Goal: Task Accomplishment & Management: Manage account settings

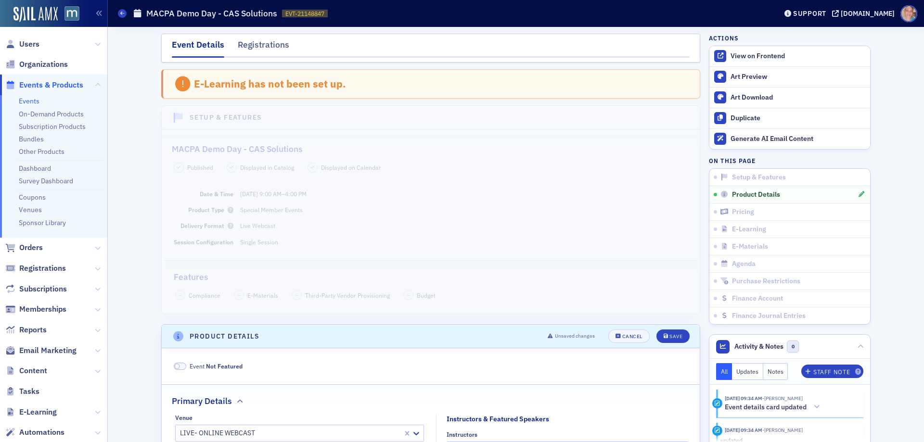
scroll to position [991, 0]
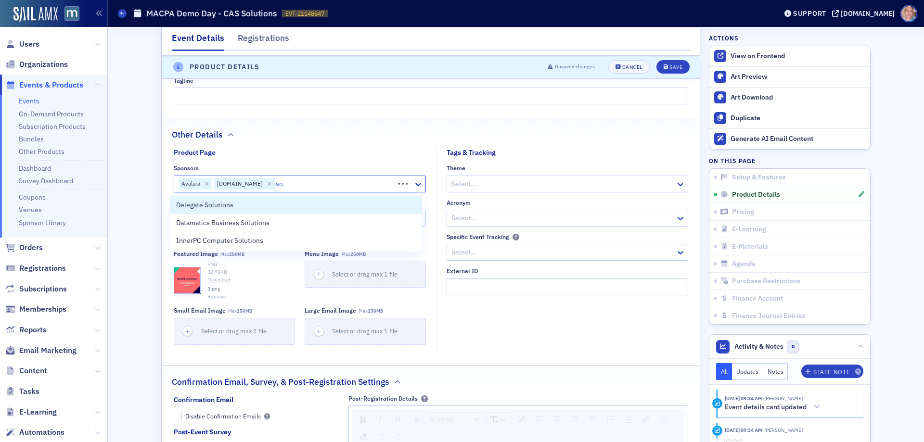
type input "s"
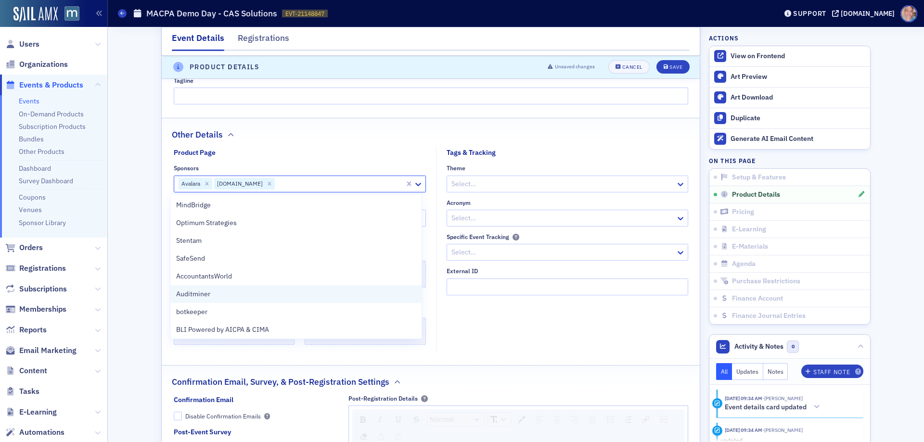
scroll to position [0, 0]
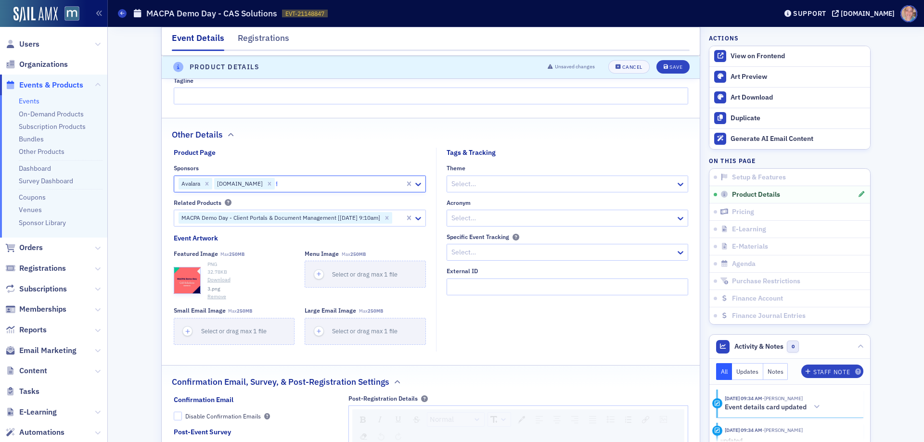
type input "fin"
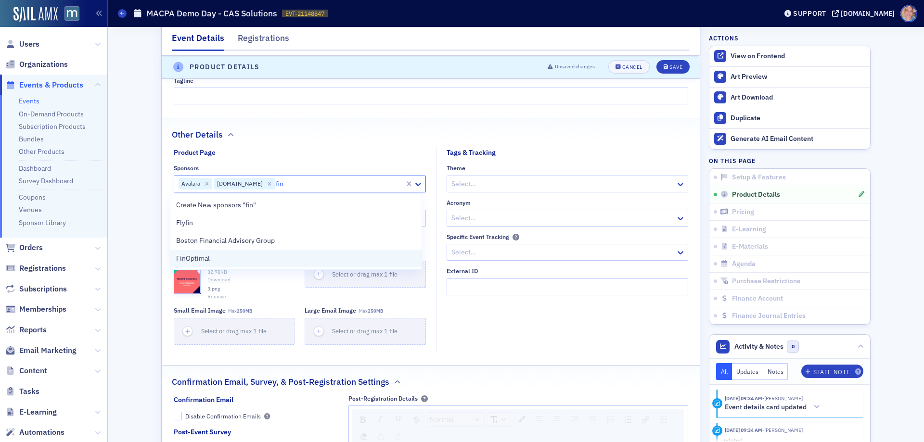
click at [210, 260] on div "FinOptimal" at bounding box center [296, 259] width 240 height 10
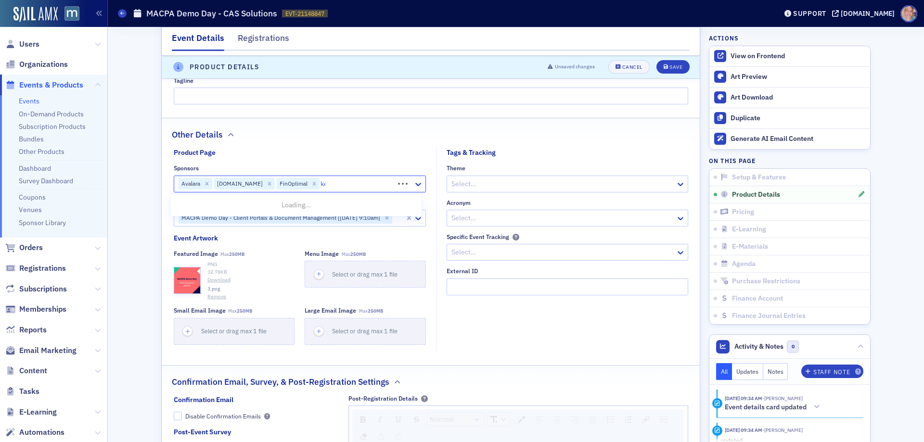
type input "kee"
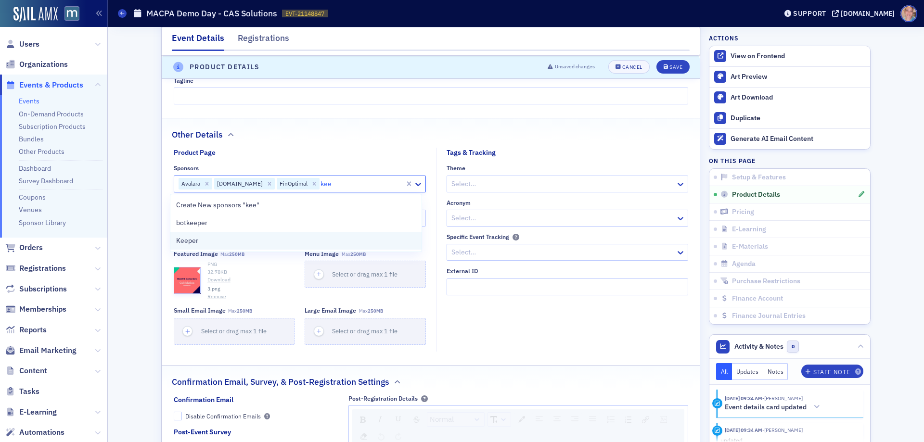
click at [207, 240] on div "Keeper" at bounding box center [296, 241] width 240 height 10
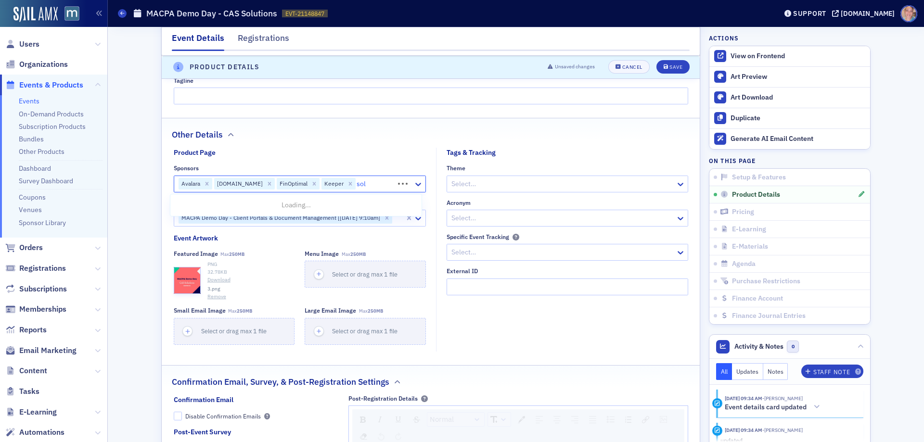
type input "solv"
click at [229, 225] on div "Solver" at bounding box center [296, 223] width 240 height 10
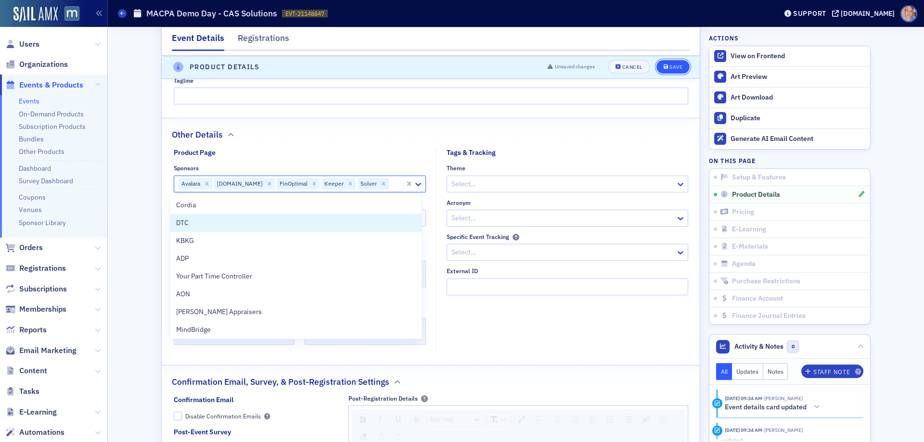
click at [671, 67] on div "Save" at bounding box center [676, 67] width 13 height 5
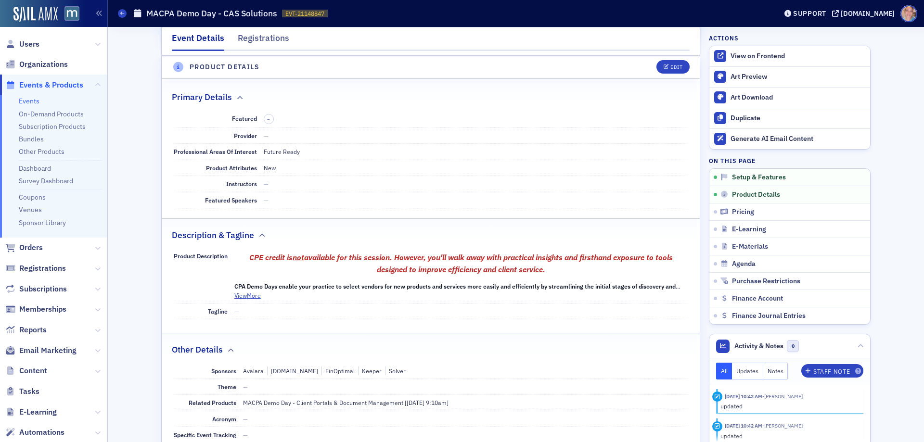
scroll to position [269, 0]
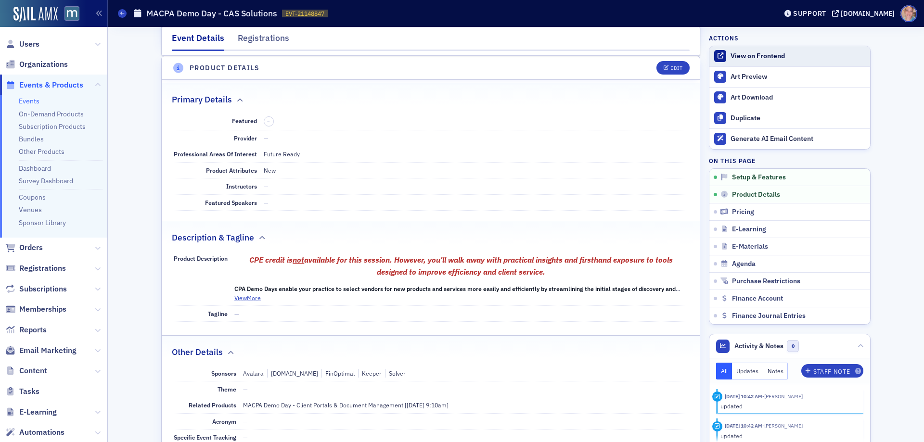
click at [734, 51] on link "View on Frontend" at bounding box center [790, 56] width 161 height 20
click at [29, 102] on link "Events" at bounding box center [29, 101] width 21 height 9
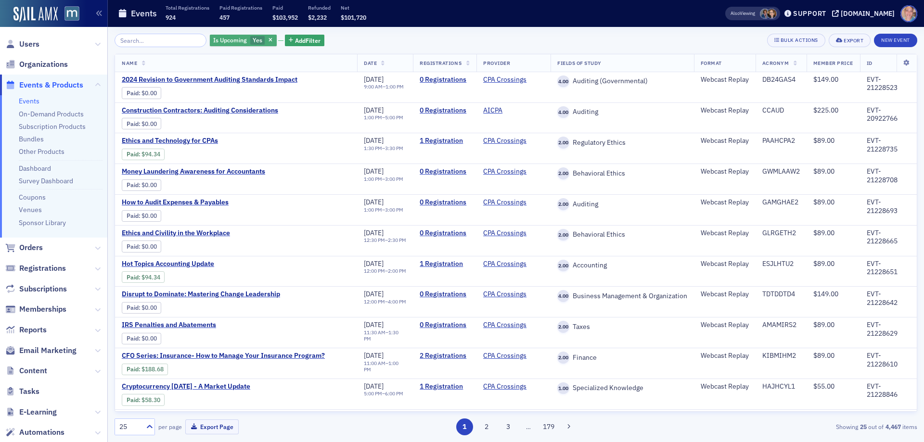
click at [253, 42] on span "Yes" at bounding box center [258, 40] width 10 height 8
drag, startPoint x: 306, startPoint y: 42, endPoint x: 376, endPoint y: 44, distance: 69.8
click at [306, 42] on input "No" at bounding box center [303, 40] width 9 height 9
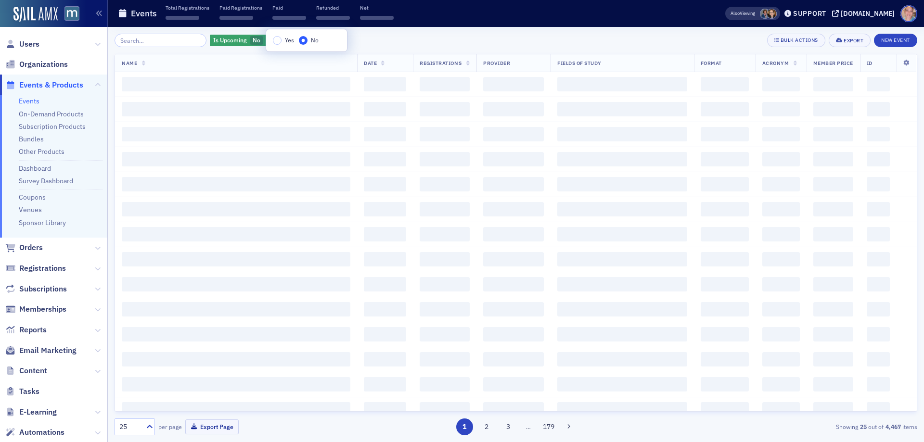
click at [376, 44] on div "Is Upcoming No Add Filter Bulk Actions Export New Event" at bounding box center [516, 40] width 803 height 13
click at [302, 42] on span "Add Filter" at bounding box center [306, 40] width 26 height 9
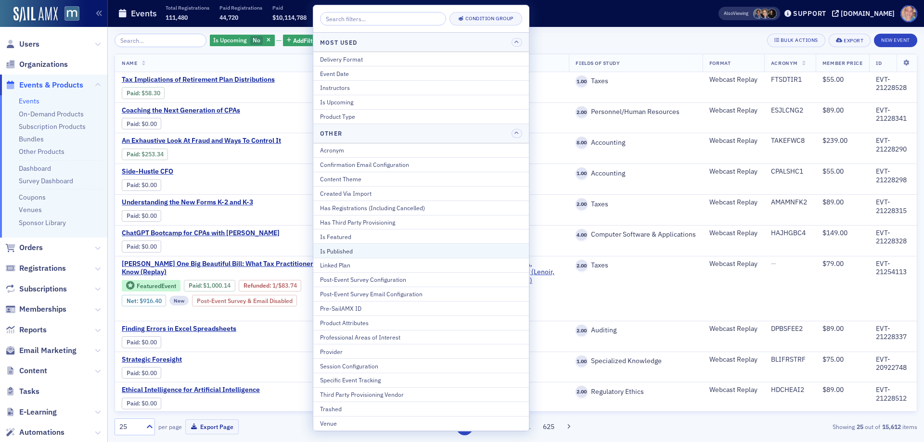
click at [361, 247] on div "Is Published" at bounding box center [421, 251] width 202 height 9
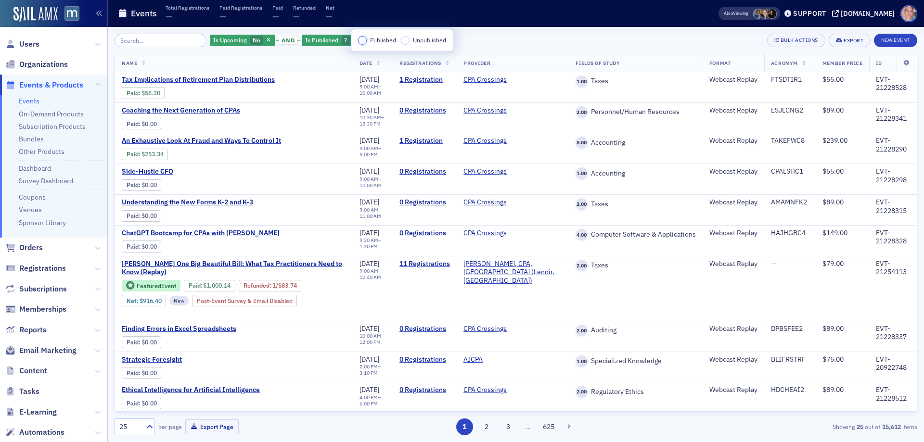
click at [362, 43] on input "Published" at bounding box center [362, 40] width 9 height 9
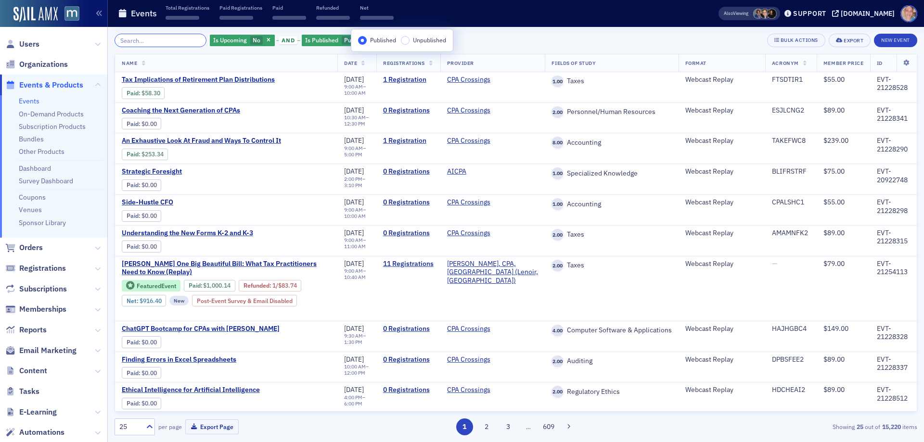
click at [147, 41] on input "search" at bounding box center [161, 40] width 92 height 13
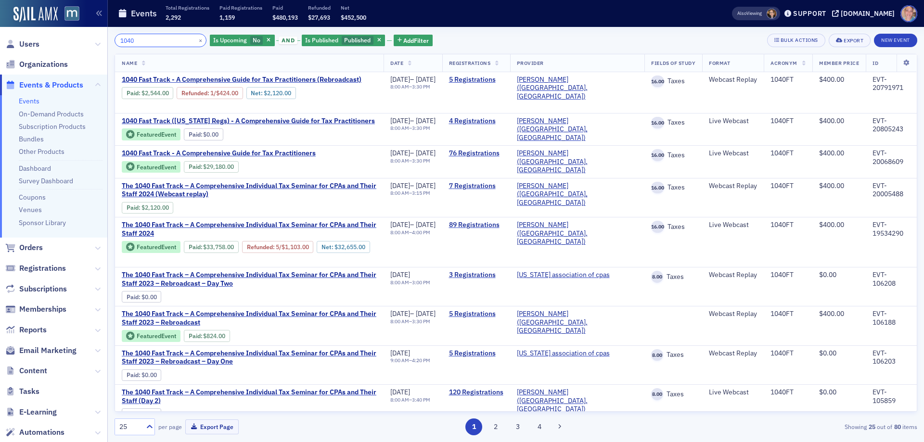
type input "1040"
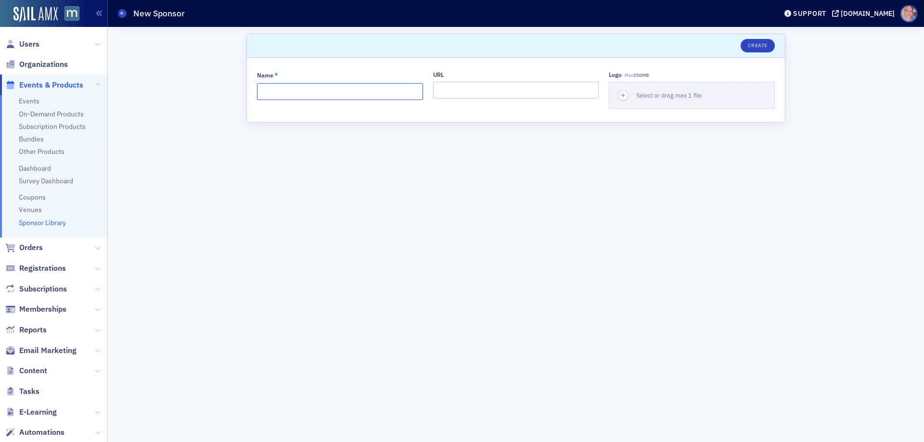
click at [357, 89] on input "Name *" at bounding box center [340, 91] width 166 height 17
type input "Solver"
click at [459, 90] on input "URL" at bounding box center [516, 90] width 166 height 17
paste input "https://www.solverglobal.com/"
type input "https://www.solverglobal.com/"
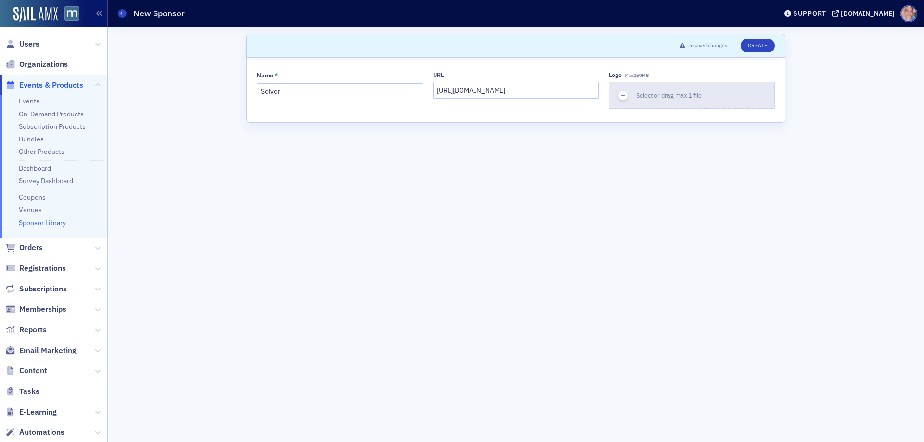
click at [625, 94] on icon "button" at bounding box center [623, 95] width 9 height 9
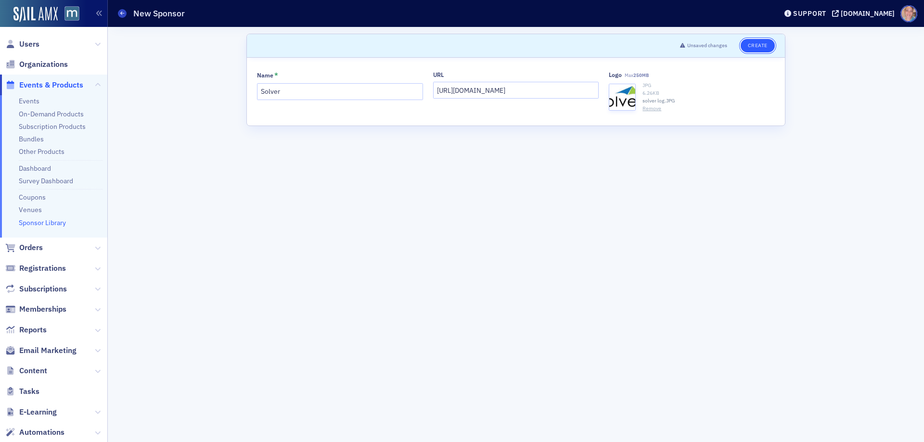
click at [760, 44] on button "Create" at bounding box center [758, 45] width 34 height 13
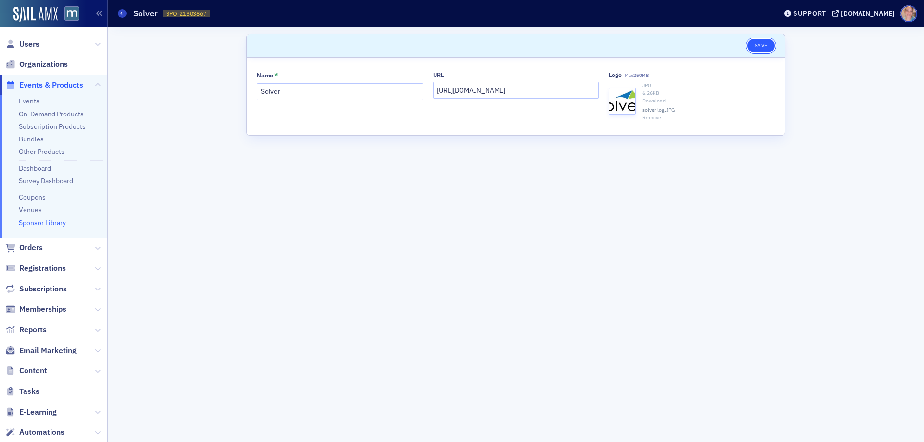
click at [764, 41] on button "Save" at bounding box center [761, 45] width 27 height 13
click at [28, 102] on link "Events" at bounding box center [29, 101] width 21 height 9
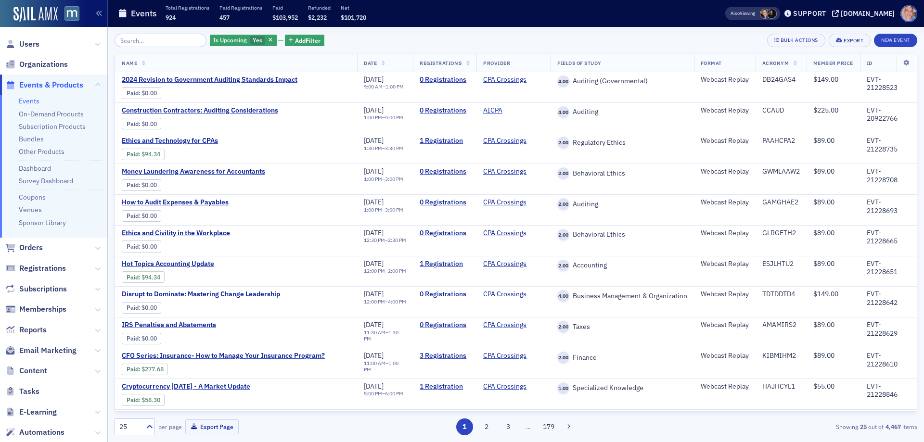
drag, startPoint x: 37, startPoint y: 98, endPoint x: 39, endPoint y: 93, distance: 5.5
click at [37, 98] on link "Events" at bounding box center [29, 101] width 21 height 9
click at [302, 41] on input "No" at bounding box center [303, 40] width 9 height 9
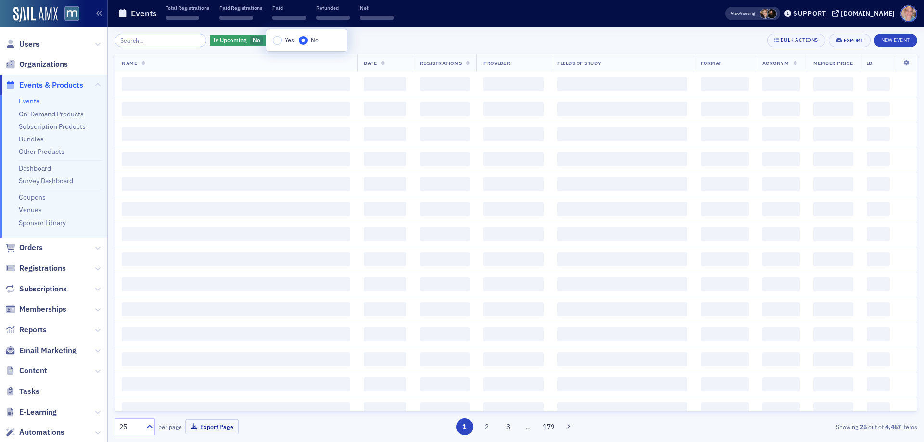
click at [385, 40] on div "Is Upcoming No Add Filter Bulk Actions Export New Event" at bounding box center [516, 40] width 803 height 13
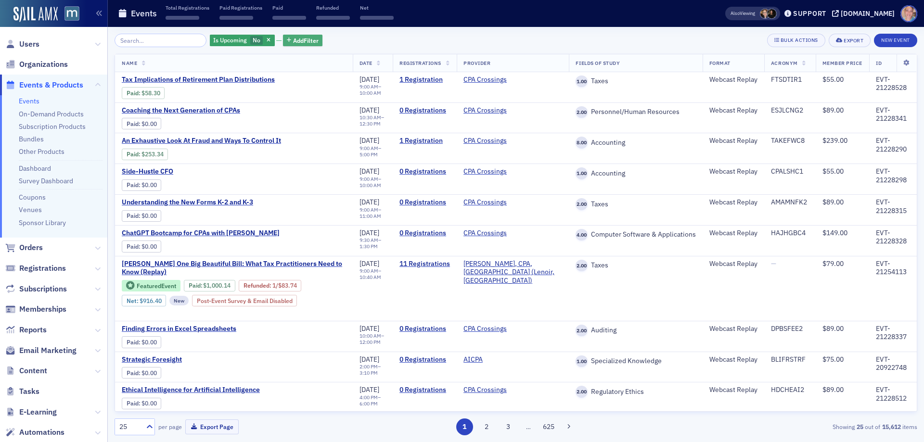
click at [294, 38] on span "Add Filter" at bounding box center [306, 40] width 26 height 9
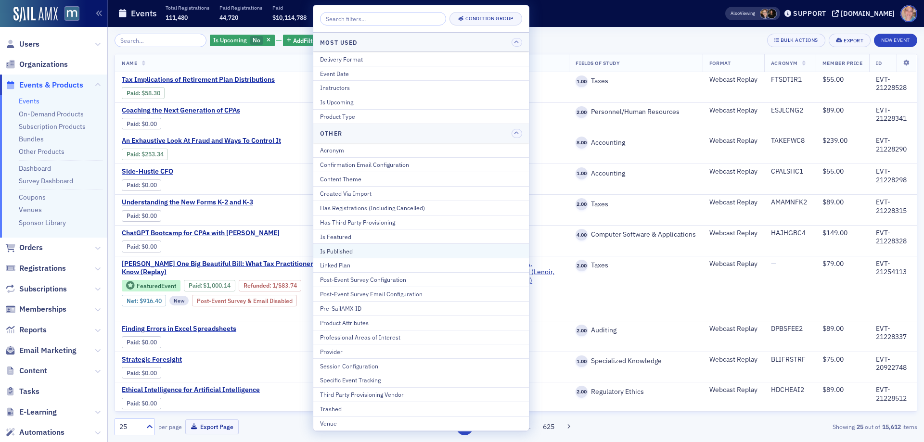
click at [374, 250] on div "Is Published" at bounding box center [421, 251] width 202 height 9
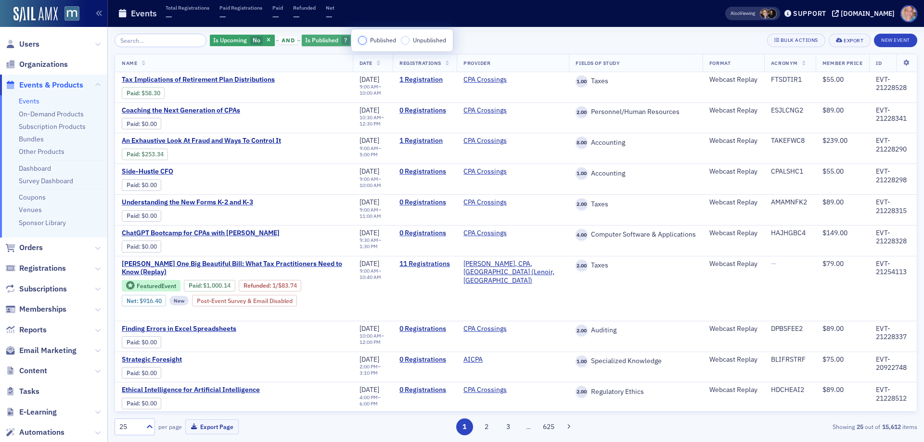
drag, startPoint x: 414, startPoint y: 25, endPoint x: 321, endPoint y: 43, distance: 94.7
click at [365, 42] on input "Published" at bounding box center [362, 40] width 9 height 9
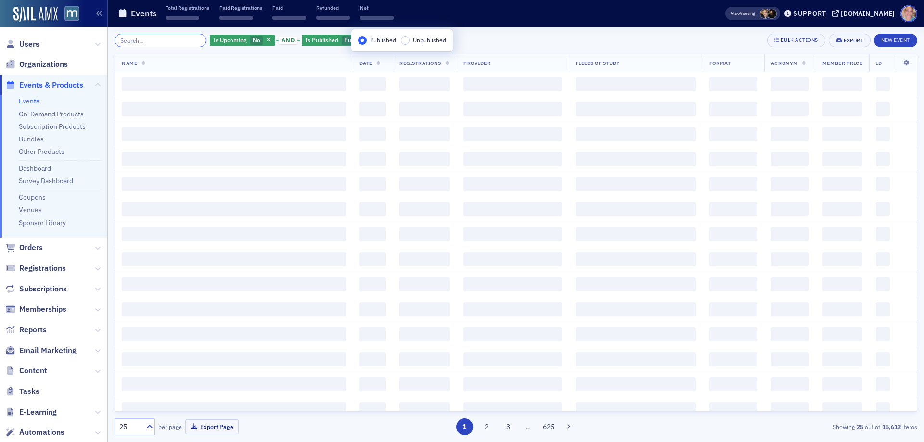
click at [148, 39] on input "search" at bounding box center [161, 40] width 92 height 13
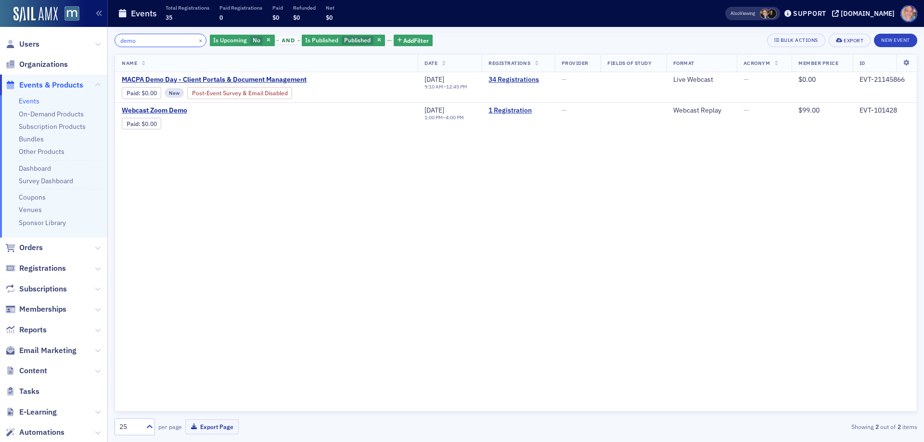
type input "demo"
click at [206, 78] on span "MACPA Demo Day - Client Portals & Document Management" at bounding box center [214, 80] width 185 height 9
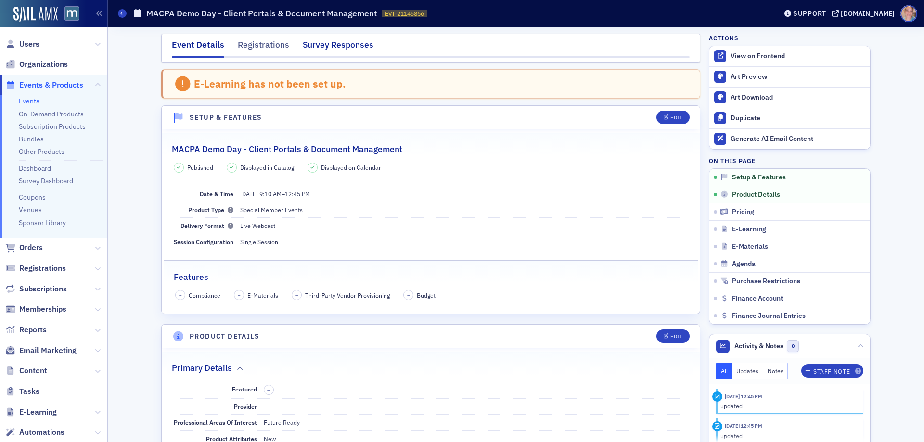
click at [345, 42] on div "Survey Responses" at bounding box center [338, 48] width 71 height 18
